Goal: Transaction & Acquisition: Purchase product/service

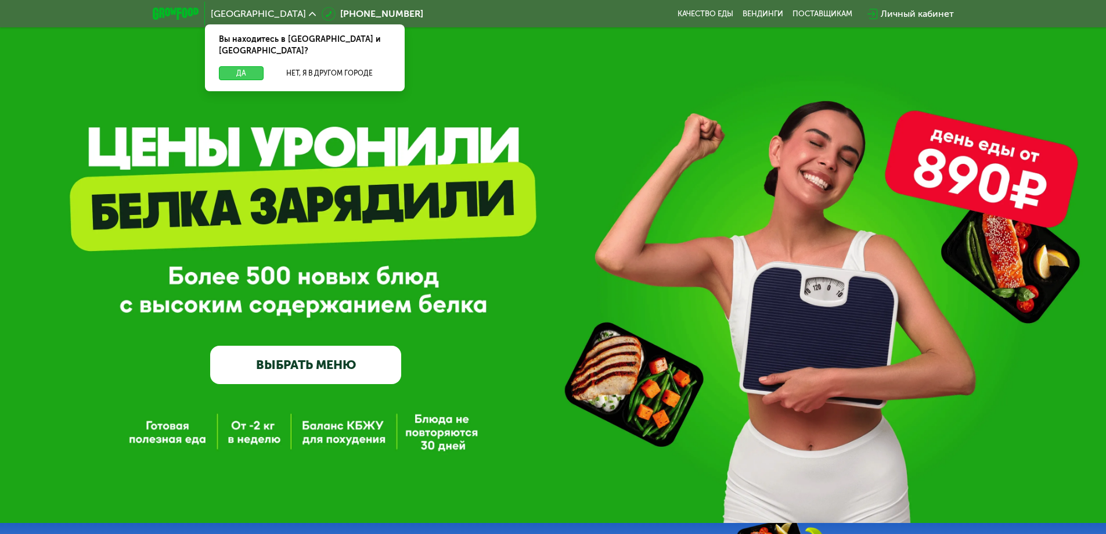
click at [242, 66] on button "Да" at bounding box center [241, 73] width 45 height 14
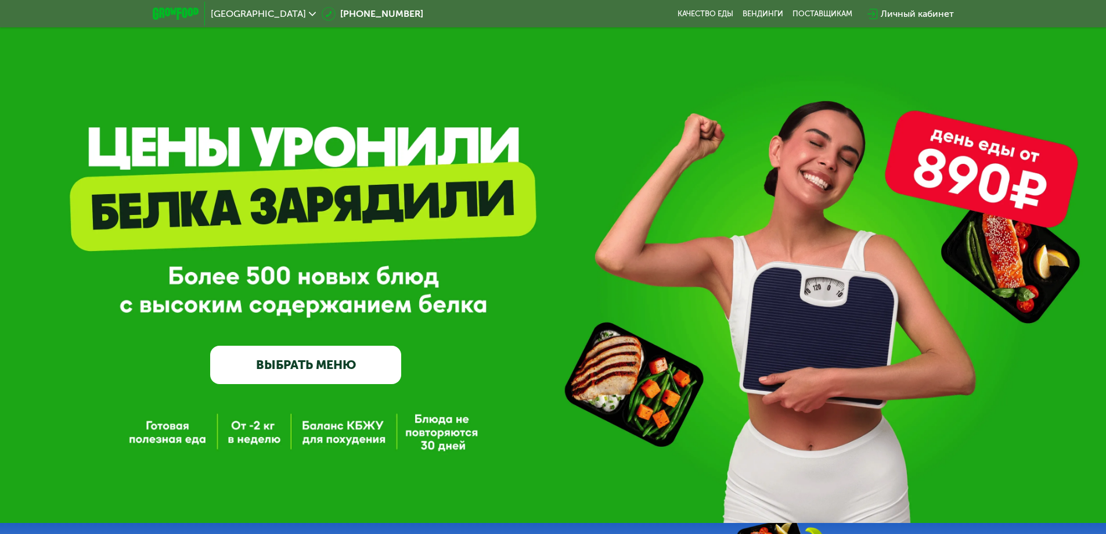
click at [268, 371] on link "ВЫБРАТЬ МЕНЮ" at bounding box center [305, 365] width 191 height 38
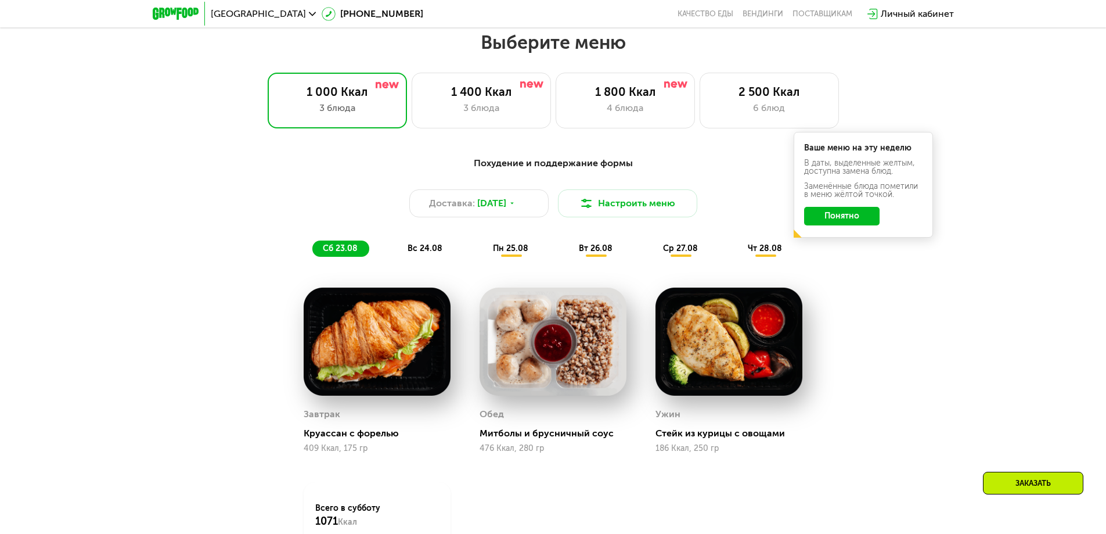
scroll to position [627, 0]
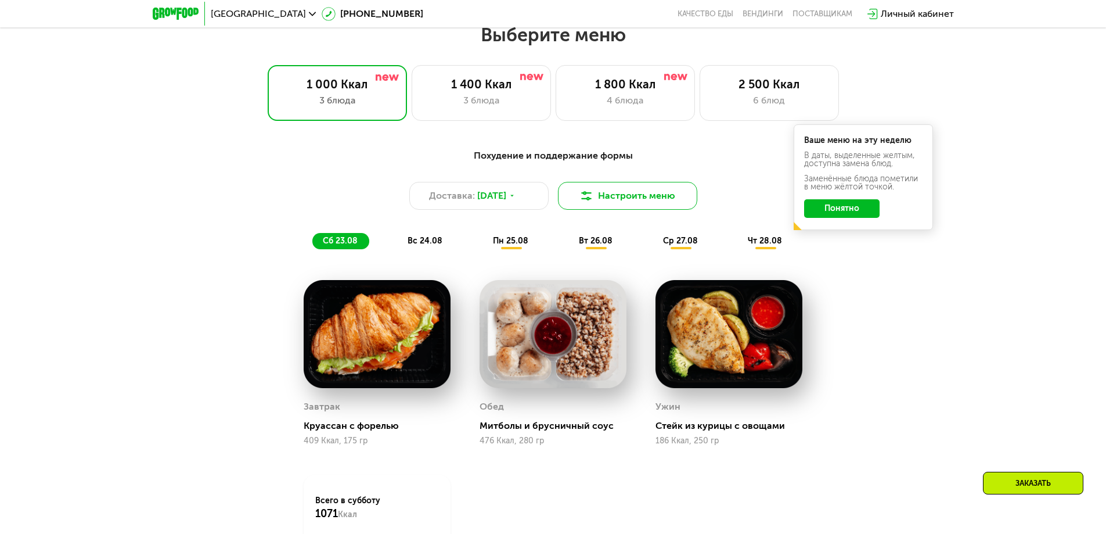
click at [624, 201] on button "Настроить меню" at bounding box center [627, 196] width 139 height 28
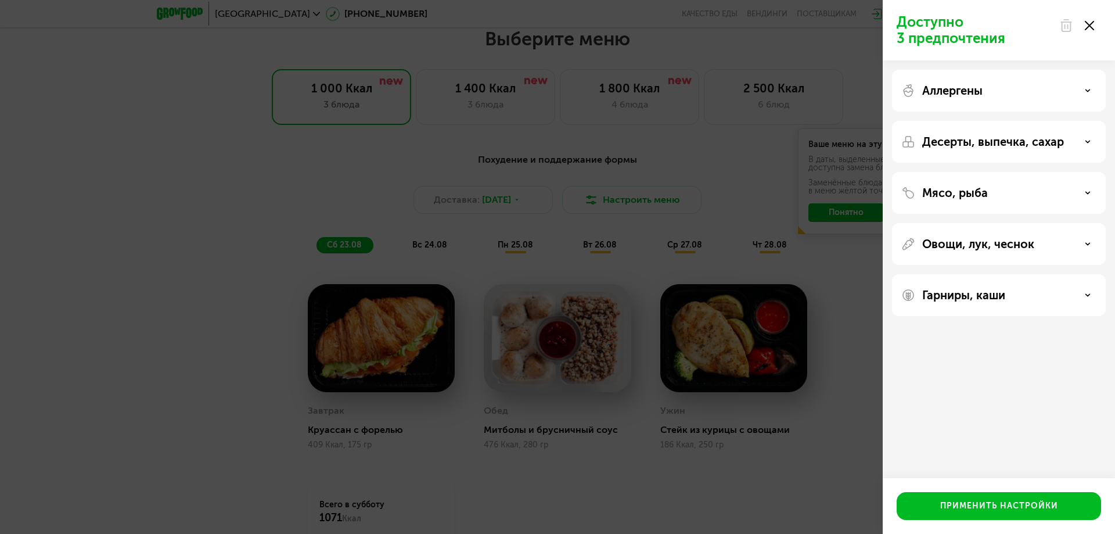
click at [1093, 27] on icon at bounding box center [1089, 25] width 9 height 9
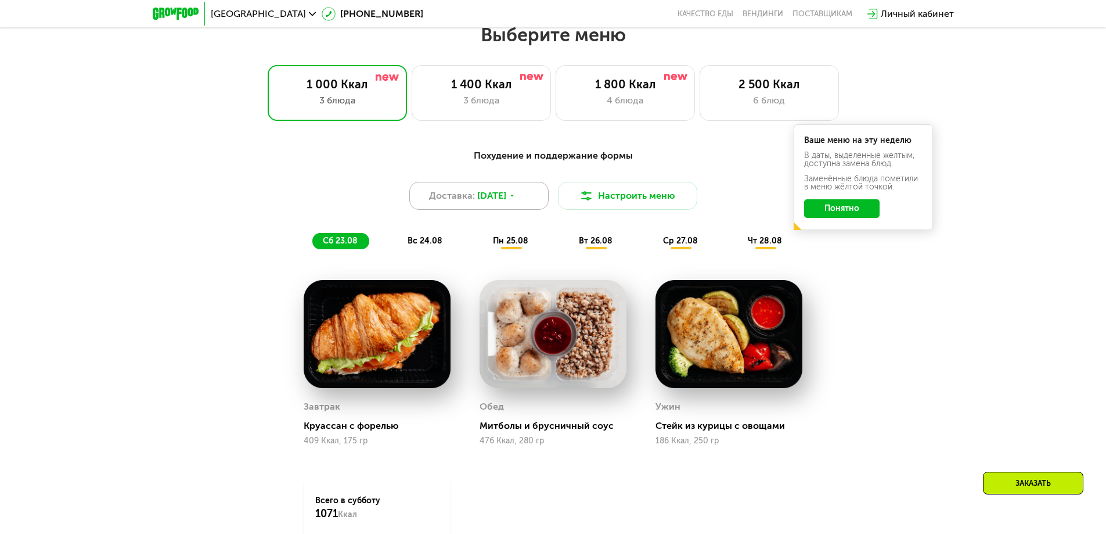
click at [459, 197] on span "Доставка:" at bounding box center [452, 196] width 46 height 14
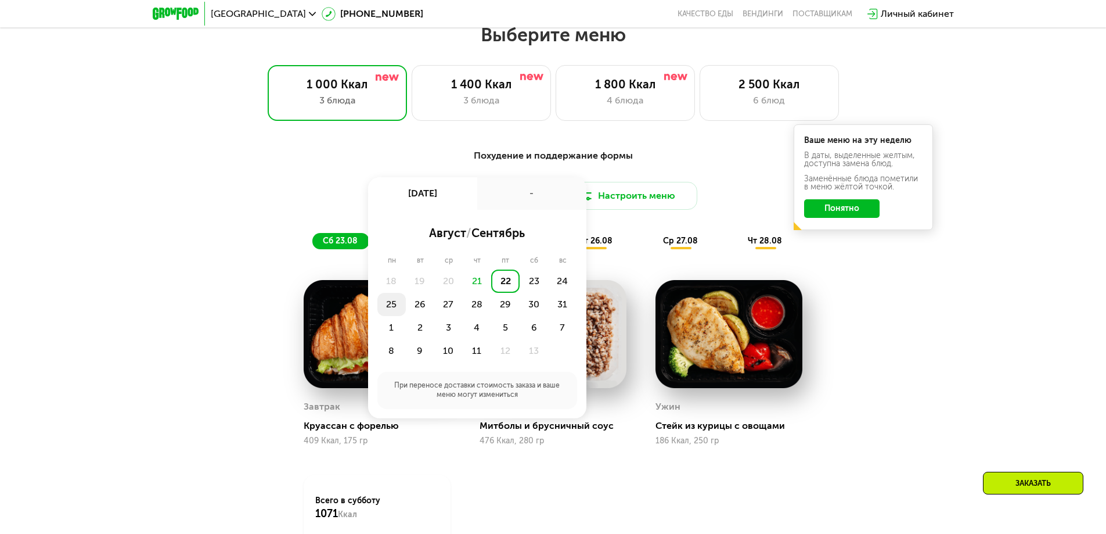
click at [406, 309] on div "25" at bounding box center [420, 304] width 28 height 23
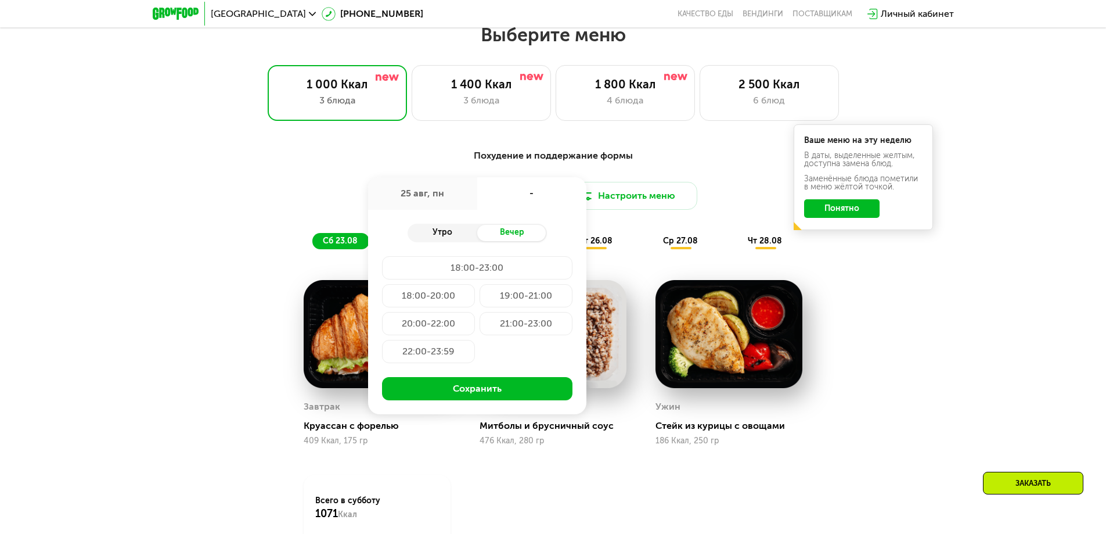
click at [441, 233] on div "Утро" at bounding box center [443, 233] width 70 height 16
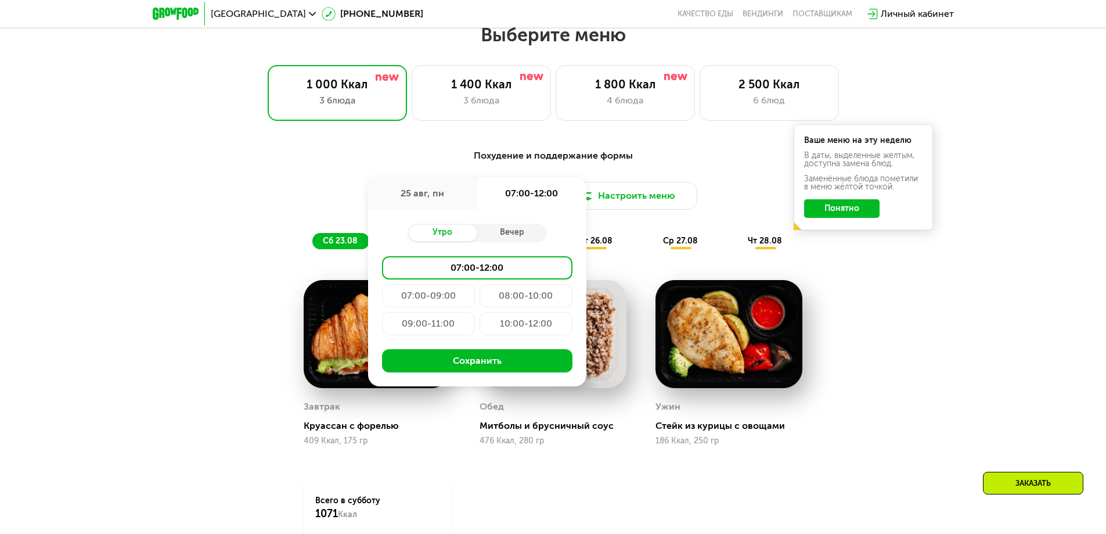
click at [480, 329] on div "09:00-11:00" at bounding box center [526, 323] width 93 height 23
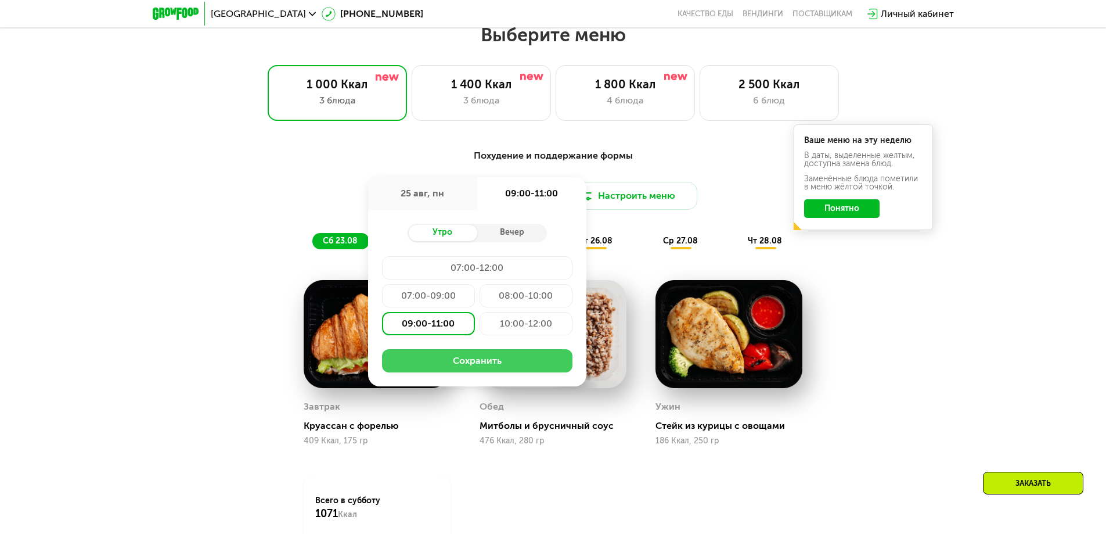
click at [450, 359] on button "Сохранить" at bounding box center [477, 360] width 190 height 23
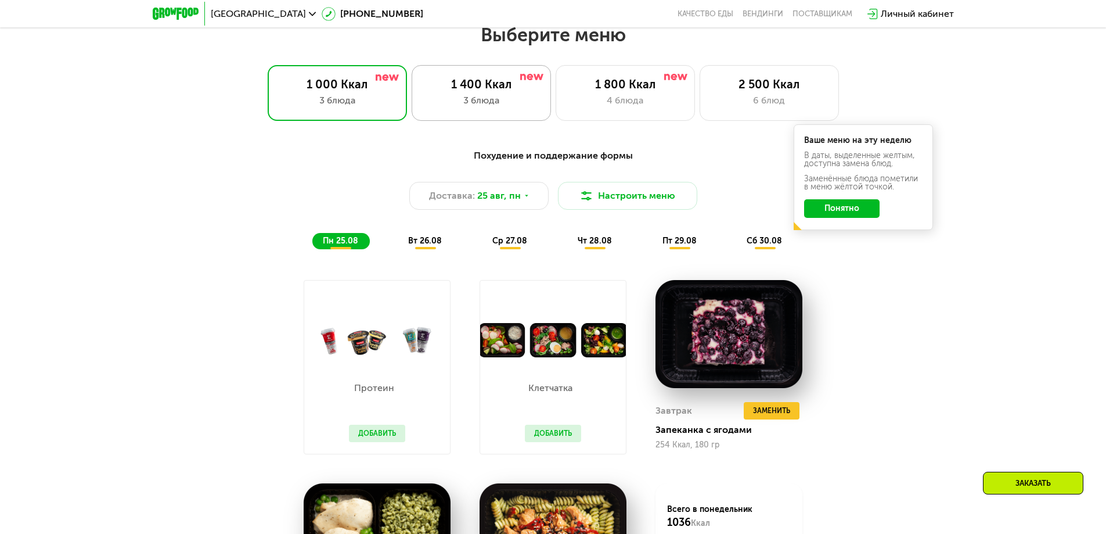
click at [495, 91] on div "1 400 Ккал" at bounding box center [481, 84] width 115 height 14
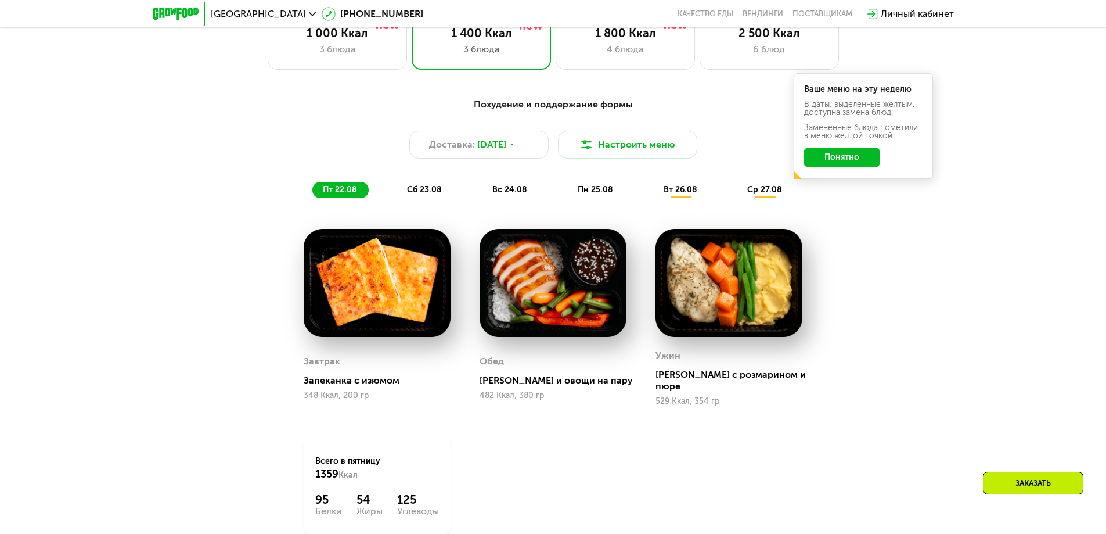
scroll to position [569, 0]
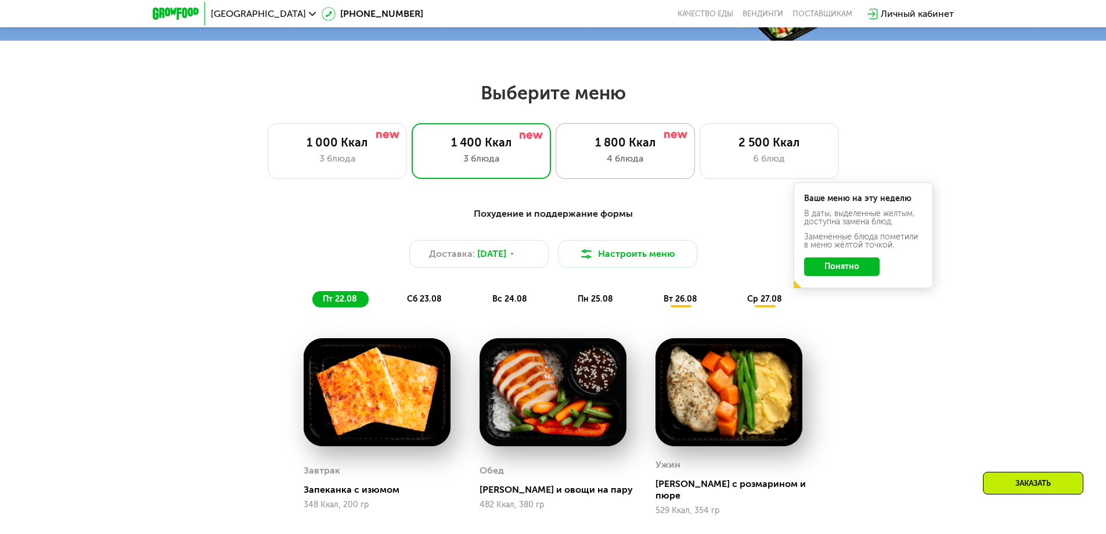
click at [644, 163] on div "4 блюда" at bounding box center [625, 159] width 115 height 14
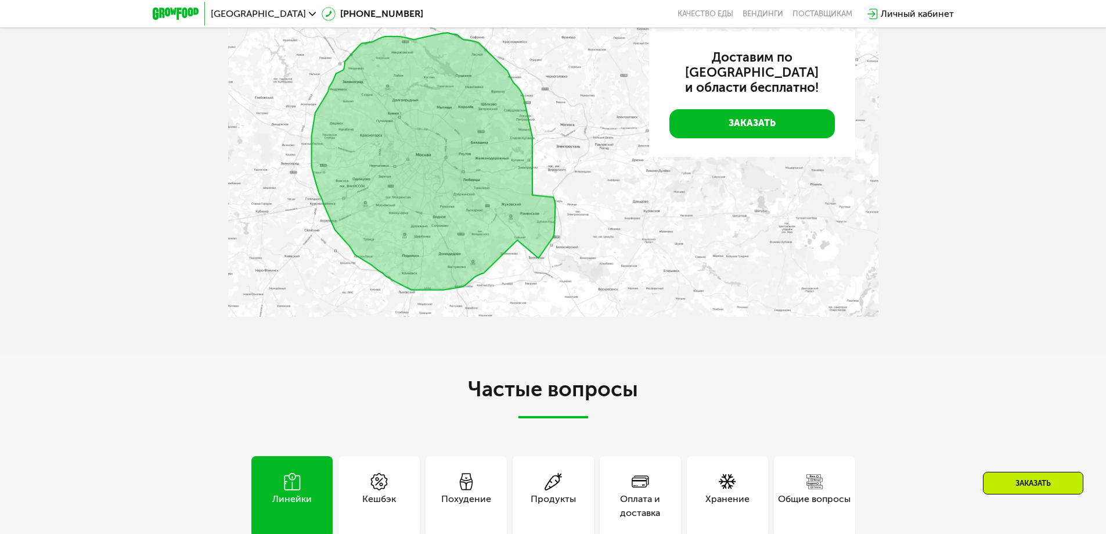
scroll to position [2890, 0]
